Goal: Information Seeking & Learning: Learn about a topic

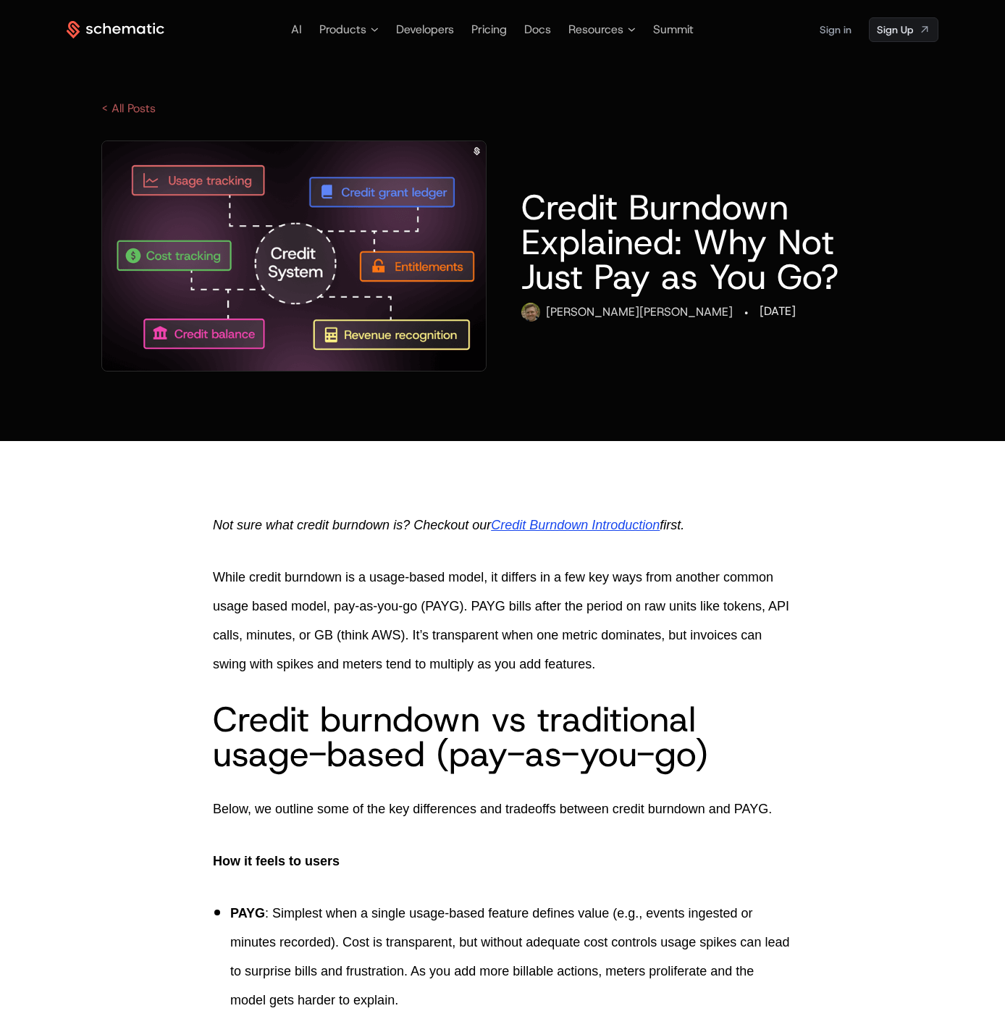
click at [138, 102] on link "< All Posts" at bounding box center [128, 108] width 54 height 15
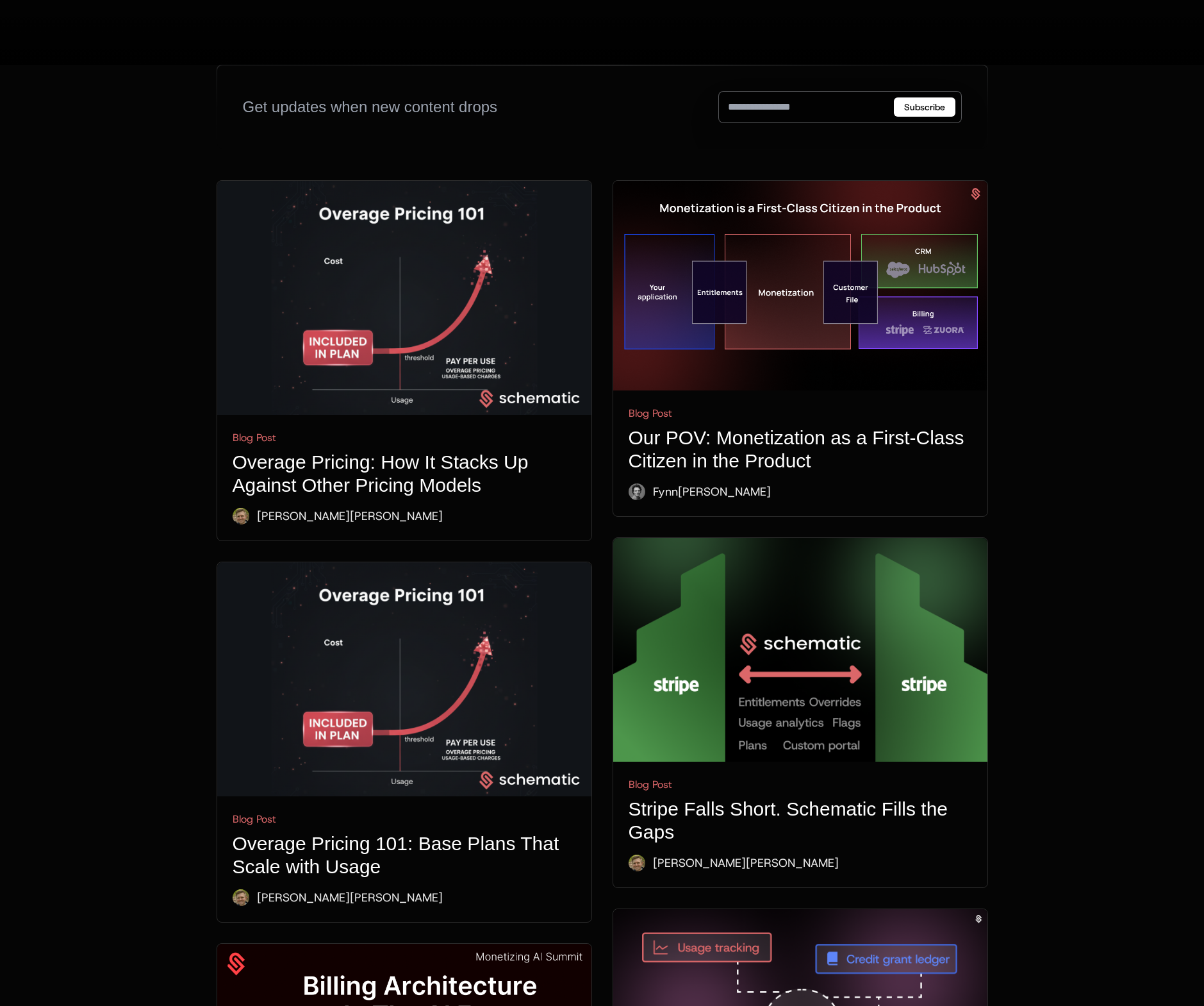
scroll to position [430, 0]
